Goal: Communication & Community: Connect with others

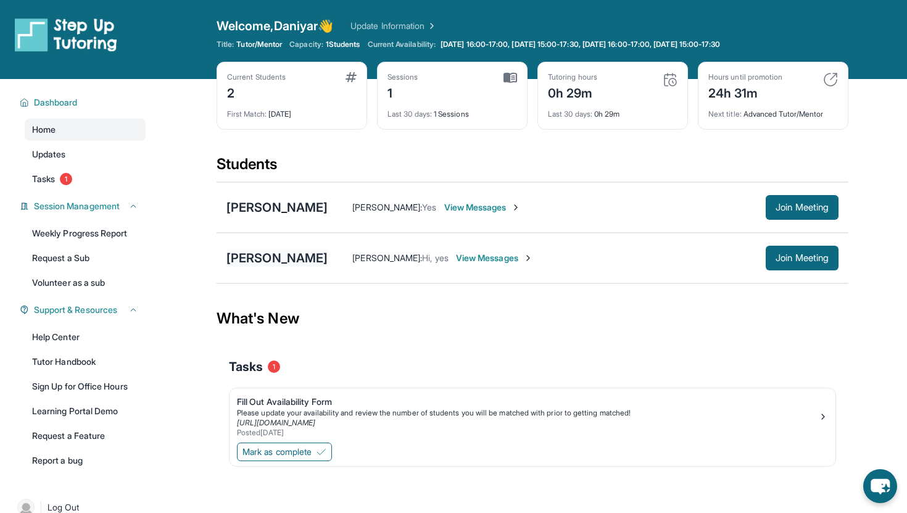
click at [278, 256] on div "[PERSON_NAME]" at bounding box center [276, 257] width 101 height 17
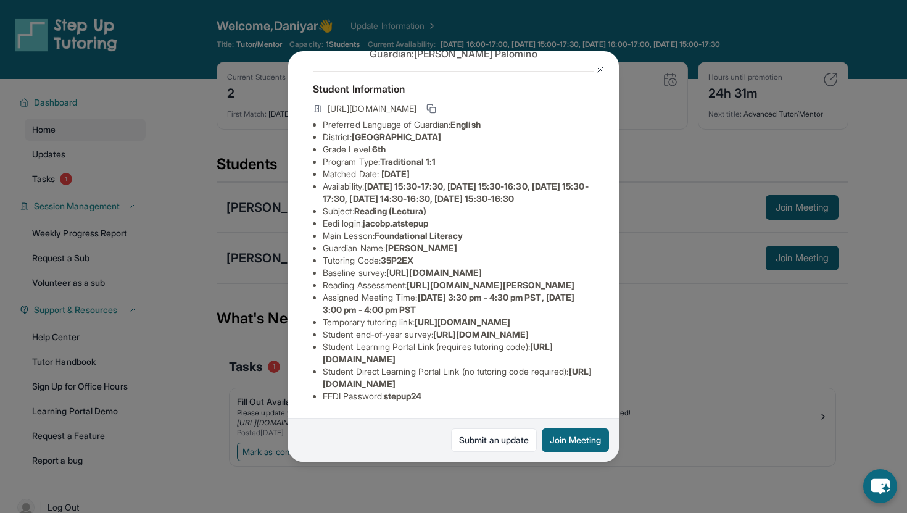
scroll to position [133, 0]
drag, startPoint x: 389, startPoint y: 255, endPoint x: 412, endPoint y: 246, distance: 24.6
click at [412, 279] on li "Reading Assessment : [URL][DOMAIN_NAME][PERSON_NAME]" at bounding box center [459, 285] width 272 height 12
copy li "[URL][DOMAIN_NAME]"
click at [602, 68] on img at bounding box center [601, 70] width 10 height 10
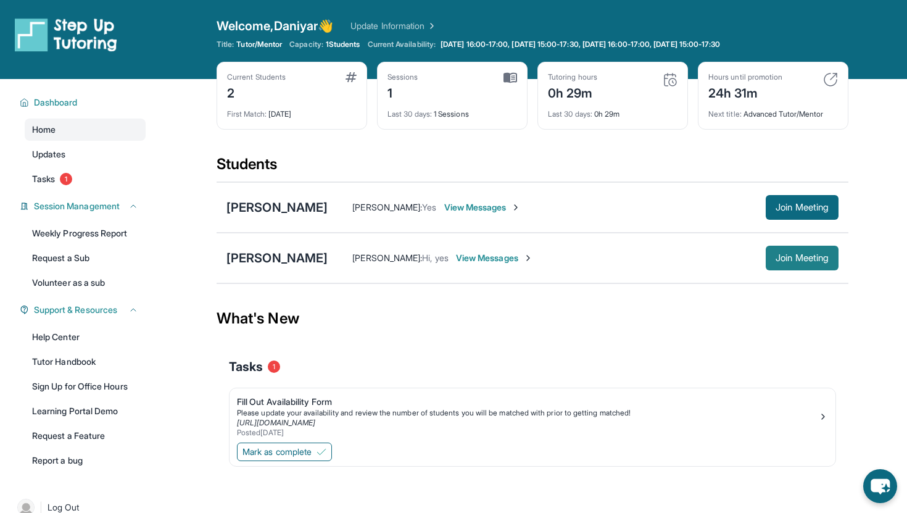
click at [806, 256] on span "Join Meeting" at bounding box center [802, 257] width 53 height 7
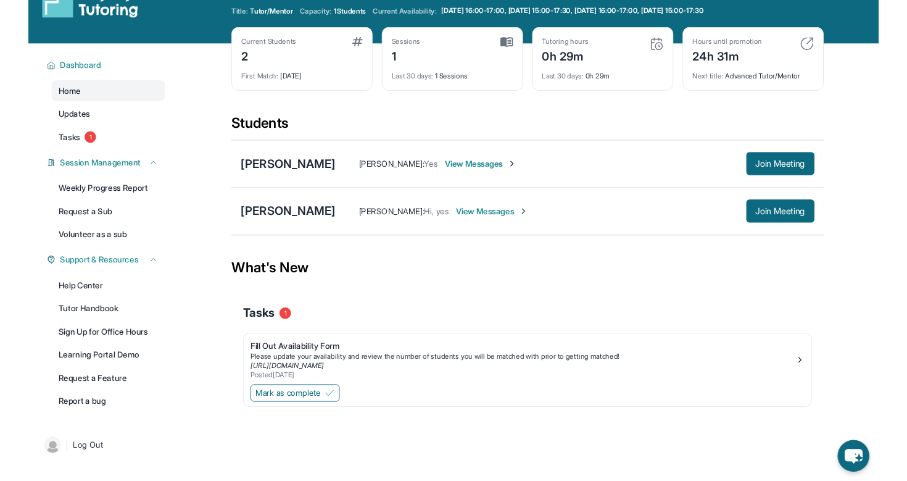
scroll to position [48, 0]
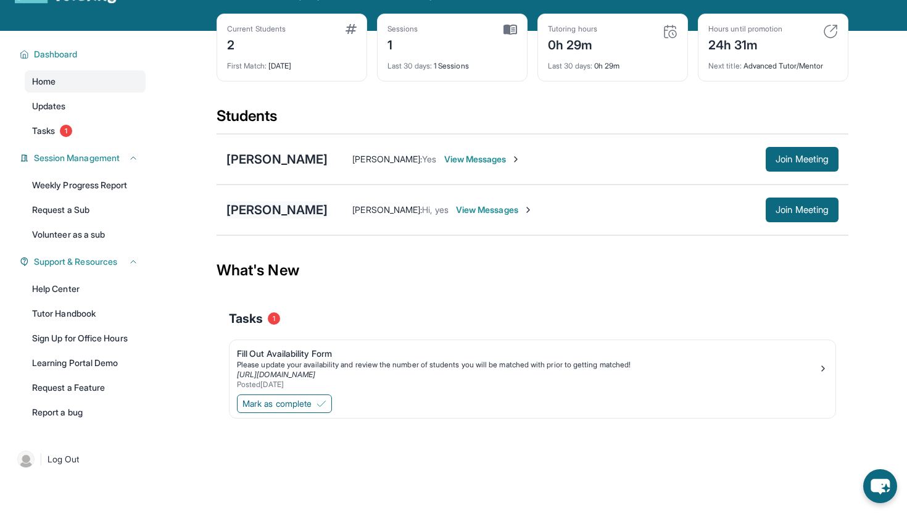
click at [288, 211] on div "[PERSON_NAME]" at bounding box center [276, 209] width 101 height 17
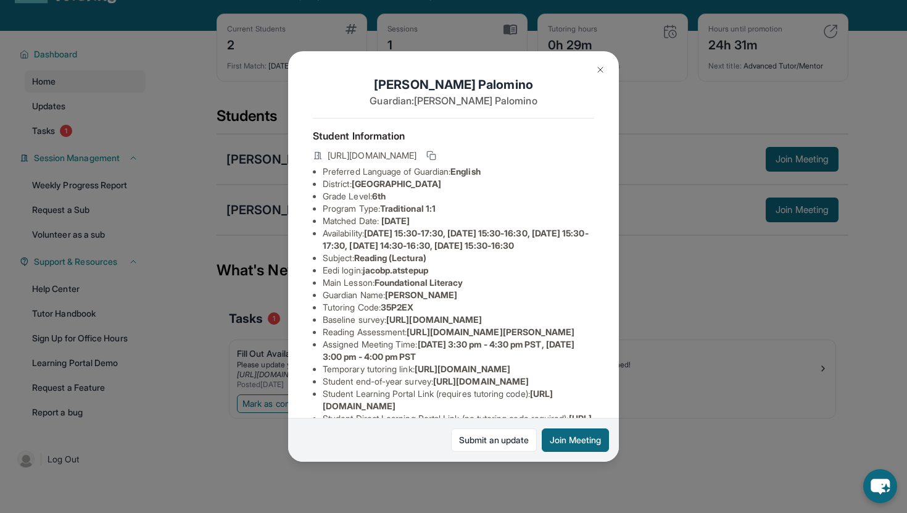
click at [597, 68] on img at bounding box center [601, 70] width 10 height 10
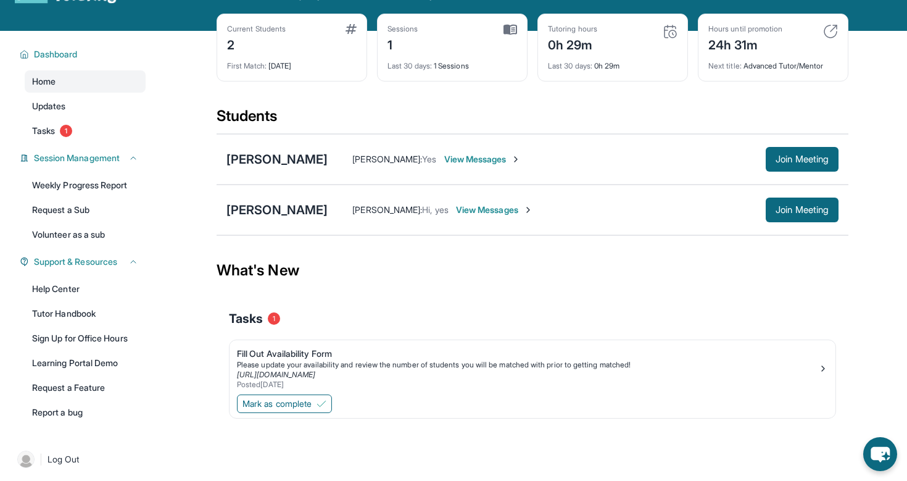
click at [518, 215] on span "View Messages" at bounding box center [494, 210] width 77 height 12
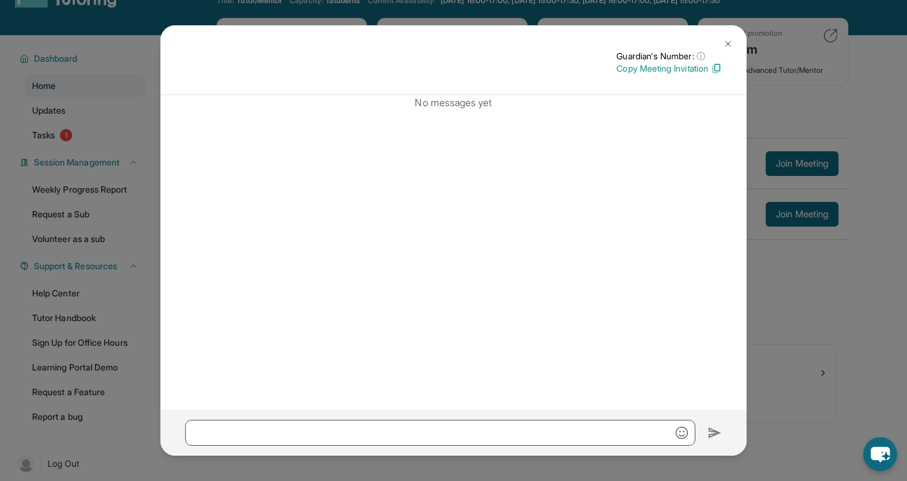
scroll to position [0, 0]
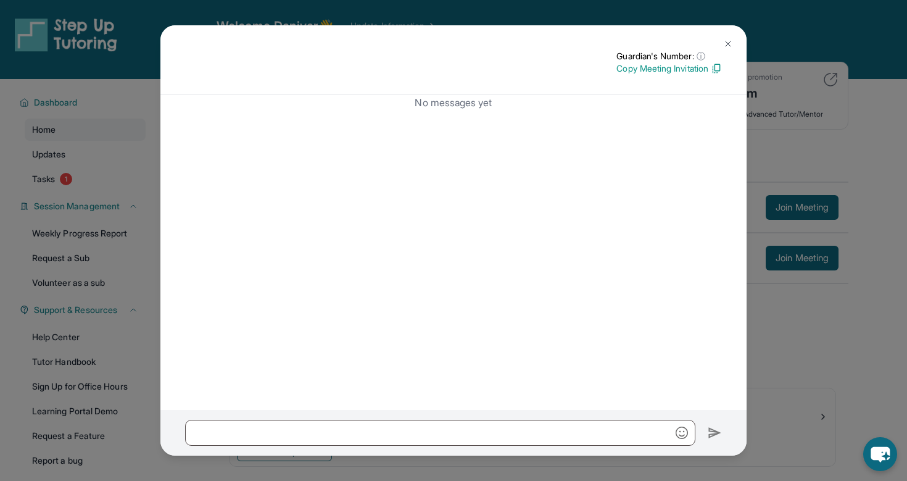
click at [729, 40] on img at bounding box center [728, 44] width 10 height 10
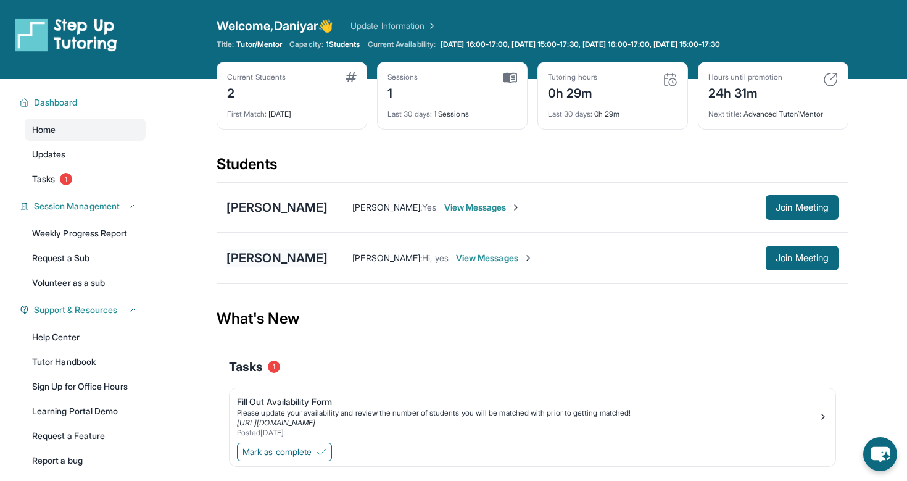
click at [279, 254] on div "[PERSON_NAME]" at bounding box center [276, 257] width 101 height 17
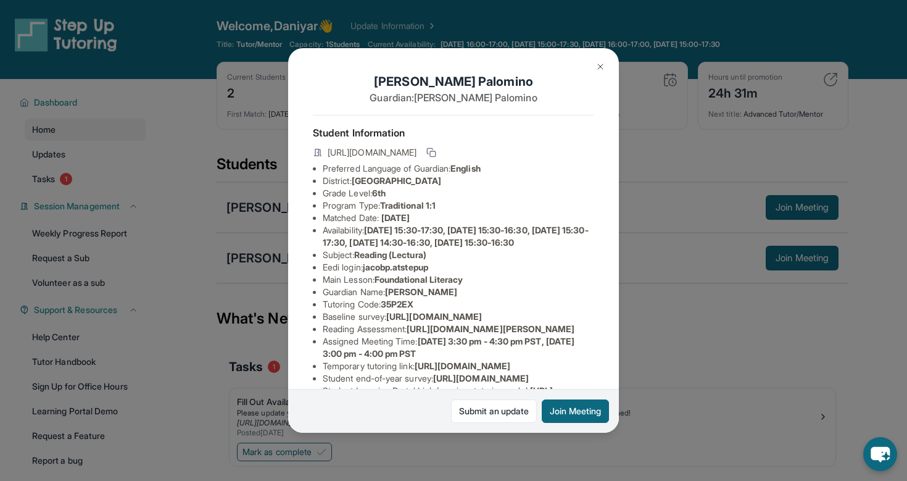
click at [601, 66] on img at bounding box center [601, 67] width 10 height 10
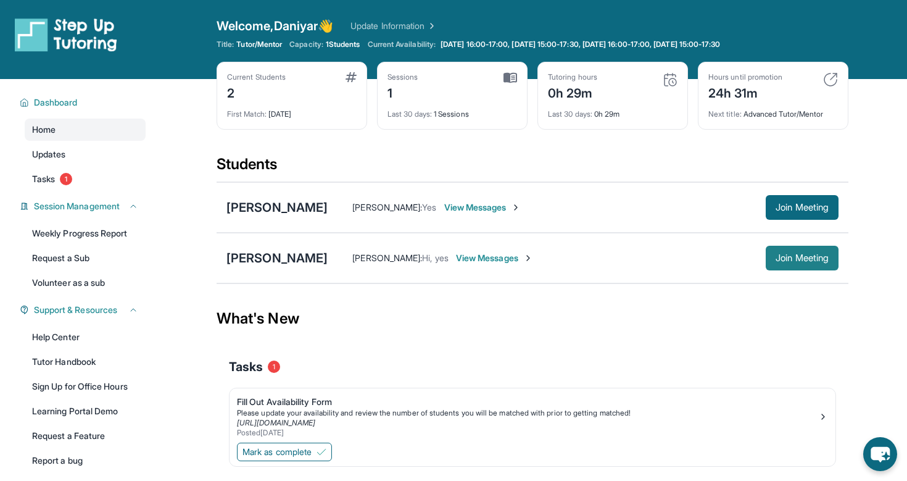
click at [776, 262] on span "Join Meeting" at bounding box center [802, 257] width 53 height 7
